Goal: Information Seeking & Learning: Learn about a topic

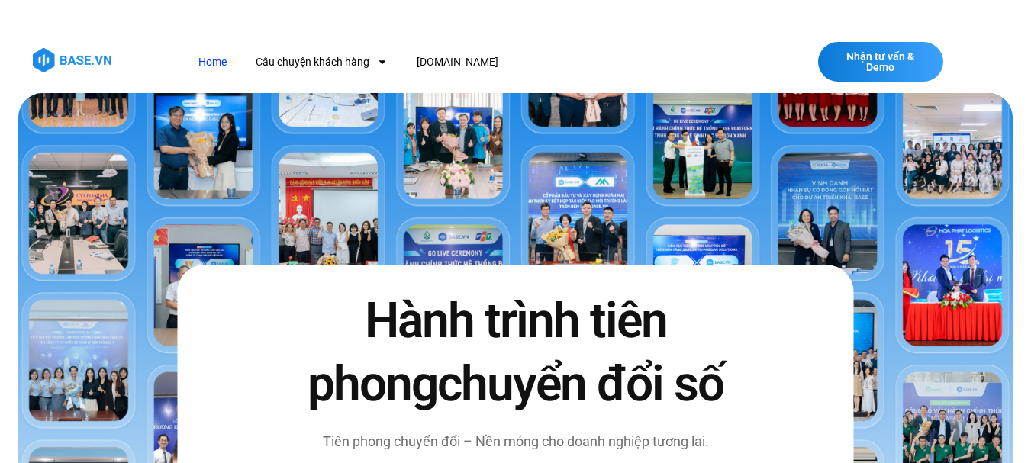
scroll to position [610, 0]
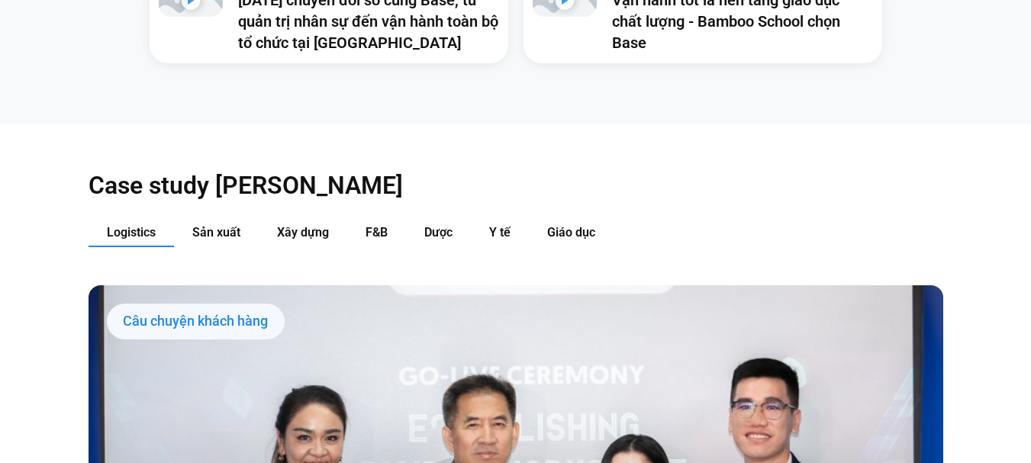
scroll to position [1526, 0]
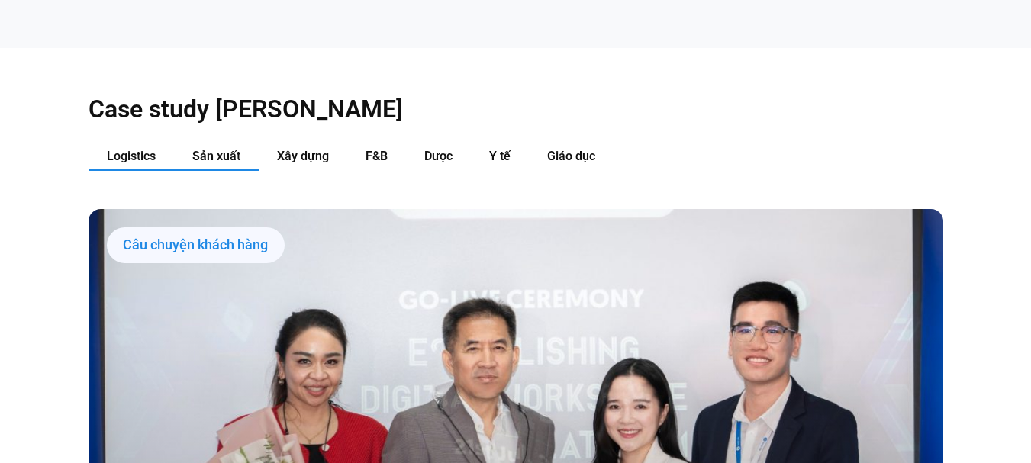
click at [192, 143] on button "Sản xuất" at bounding box center [216, 157] width 85 height 28
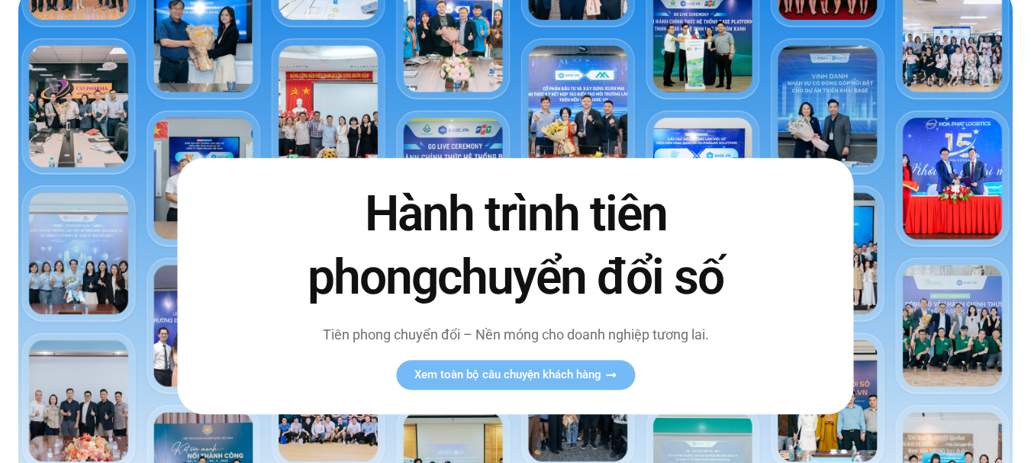
scroll to position [0, 0]
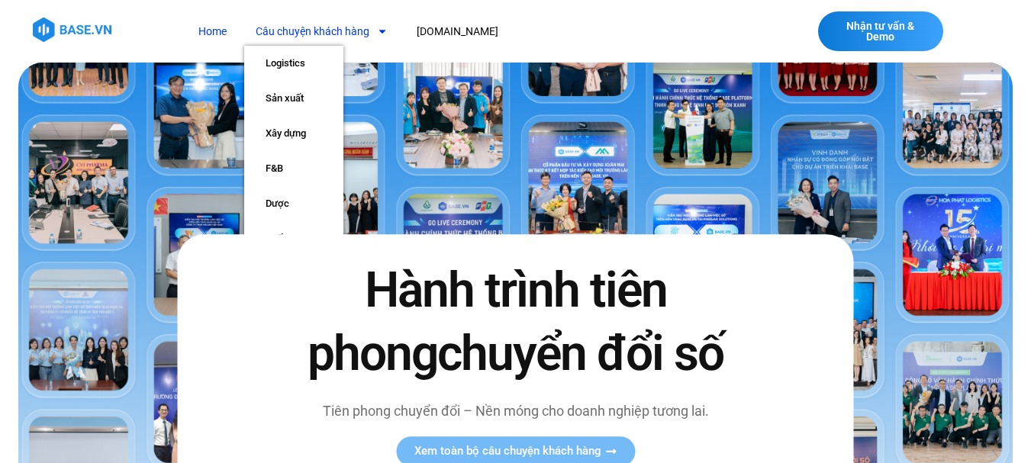
click at [273, 31] on link "Câu chuyện khách hàng" at bounding box center [321, 32] width 155 height 28
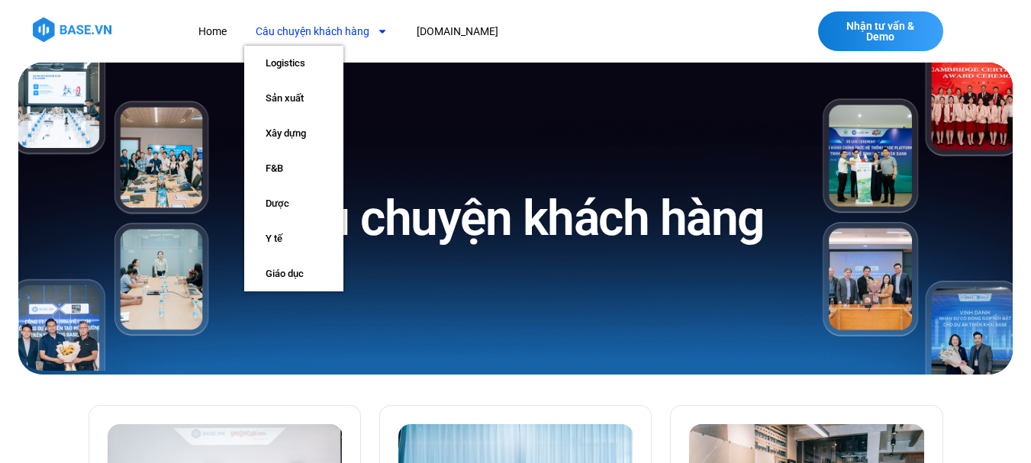
scroll to position [381, 0]
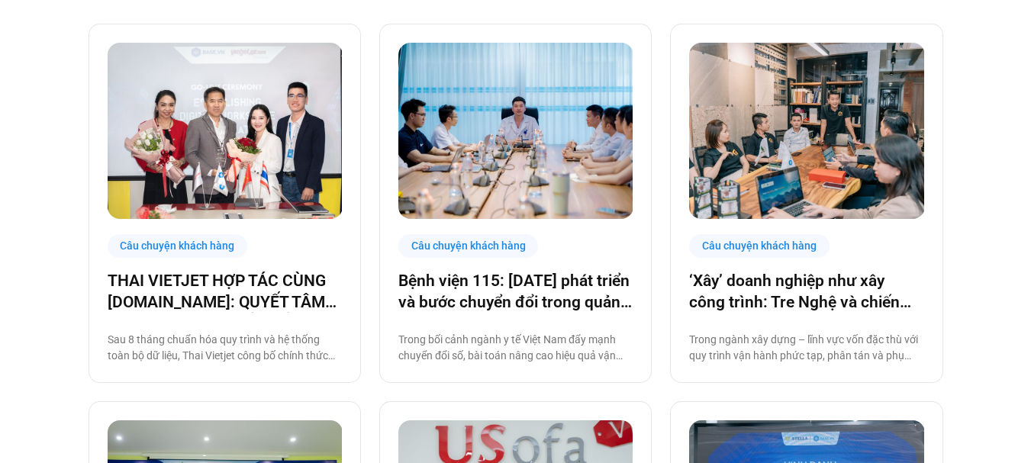
click at [214, 251] on div "Câu chuyện khách hàng" at bounding box center [178, 246] width 140 height 24
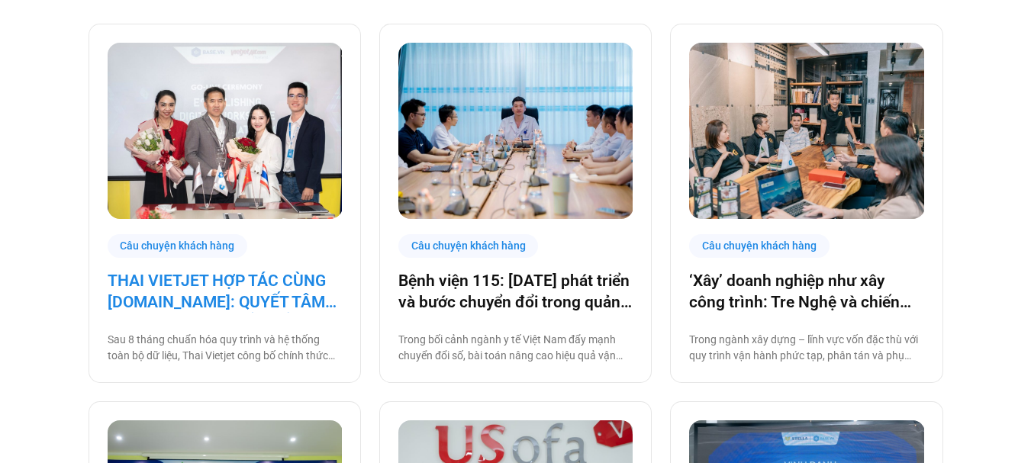
click at [200, 291] on link "THAI VIETJET HỢP TÁC CÙNG [DOMAIN_NAME]: QUYẾT TÂM “CẤT CÁNH” CHUYỂN ĐỔI SỐ" at bounding box center [225, 291] width 234 height 43
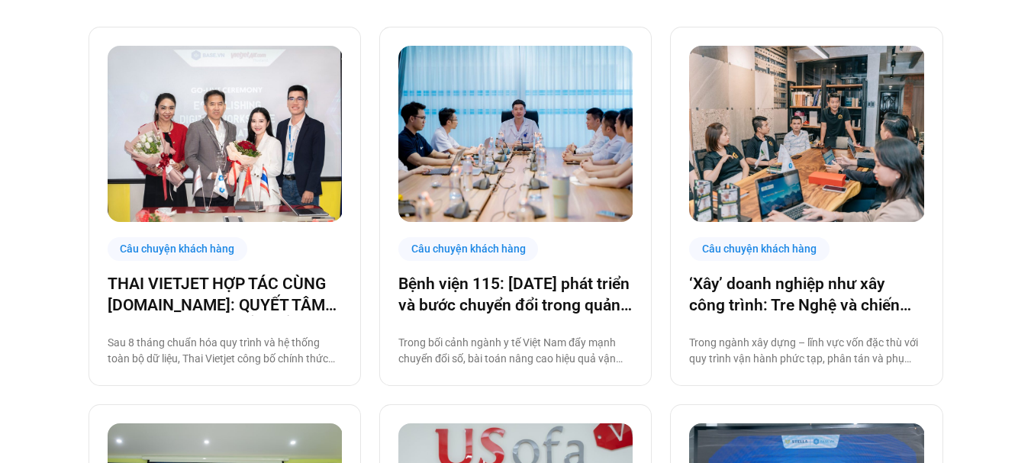
scroll to position [0, 0]
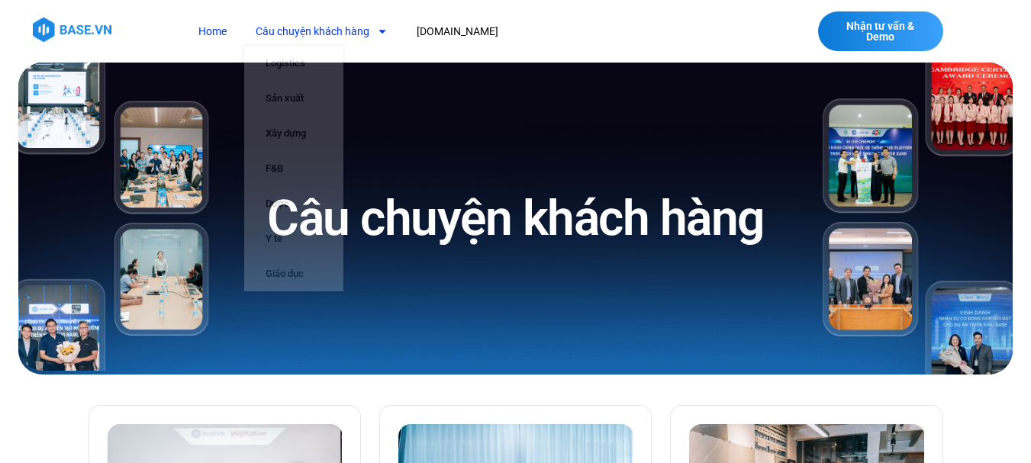
click at [215, 31] on link "Home" at bounding box center [212, 32] width 51 height 28
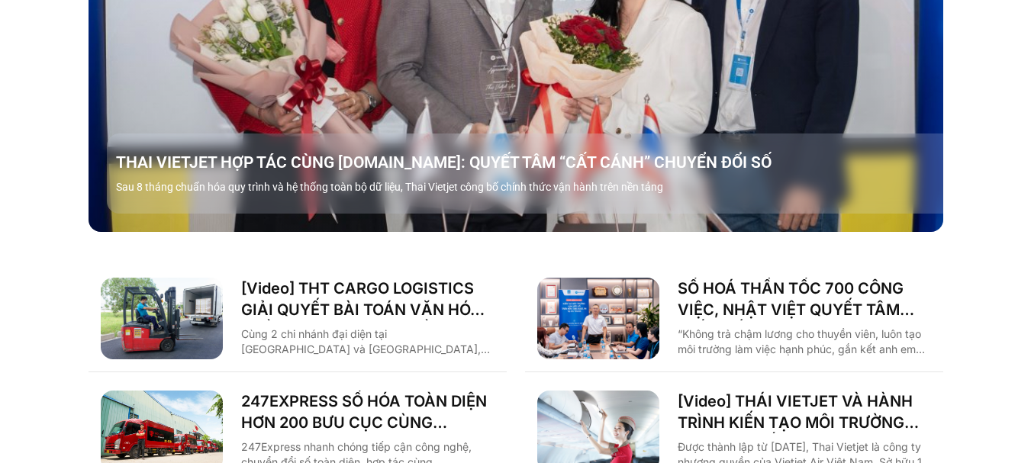
scroll to position [2212, 0]
